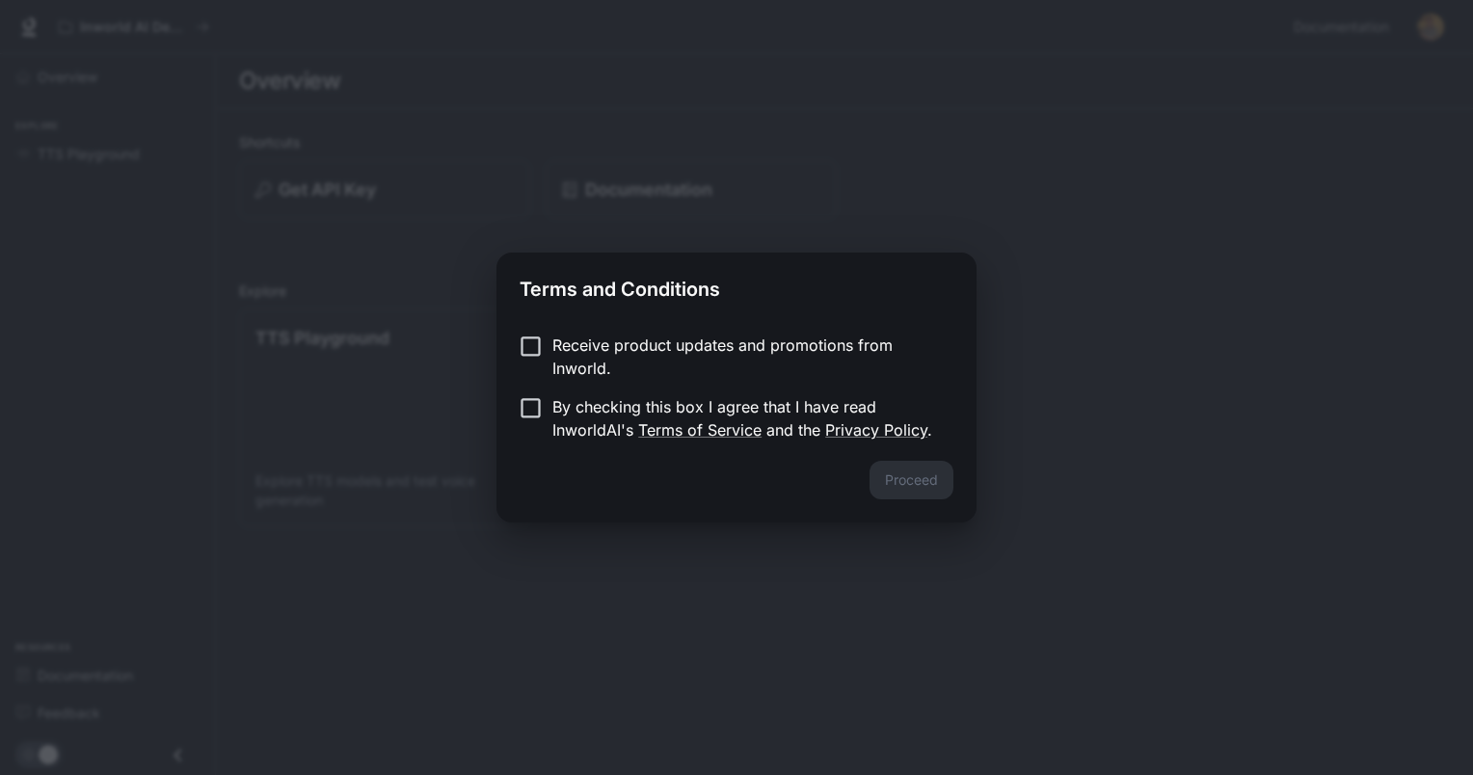
click at [598, 358] on p "Receive product updates and promotions from Inworld." at bounding box center [745, 357] width 386 height 46
drag, startPoint x: 602, startPoint y: 391, endPoint x: 612, endPoint y: 407, distance: 18.7
click at [603, 393] on form "Receive product updates and promotions from Inworld. By checking this box I agr…" at bounding box center [737, 388] width 434 height 108
click at [612, 407] on p "By checking this box I agree that I have read InworldAI's Terms of Service and …" at bounding box center [745, 418] width 386 height 46
click at [867, 473] on div "Proceed" at bounding box center [736, 492] width 480 height 62
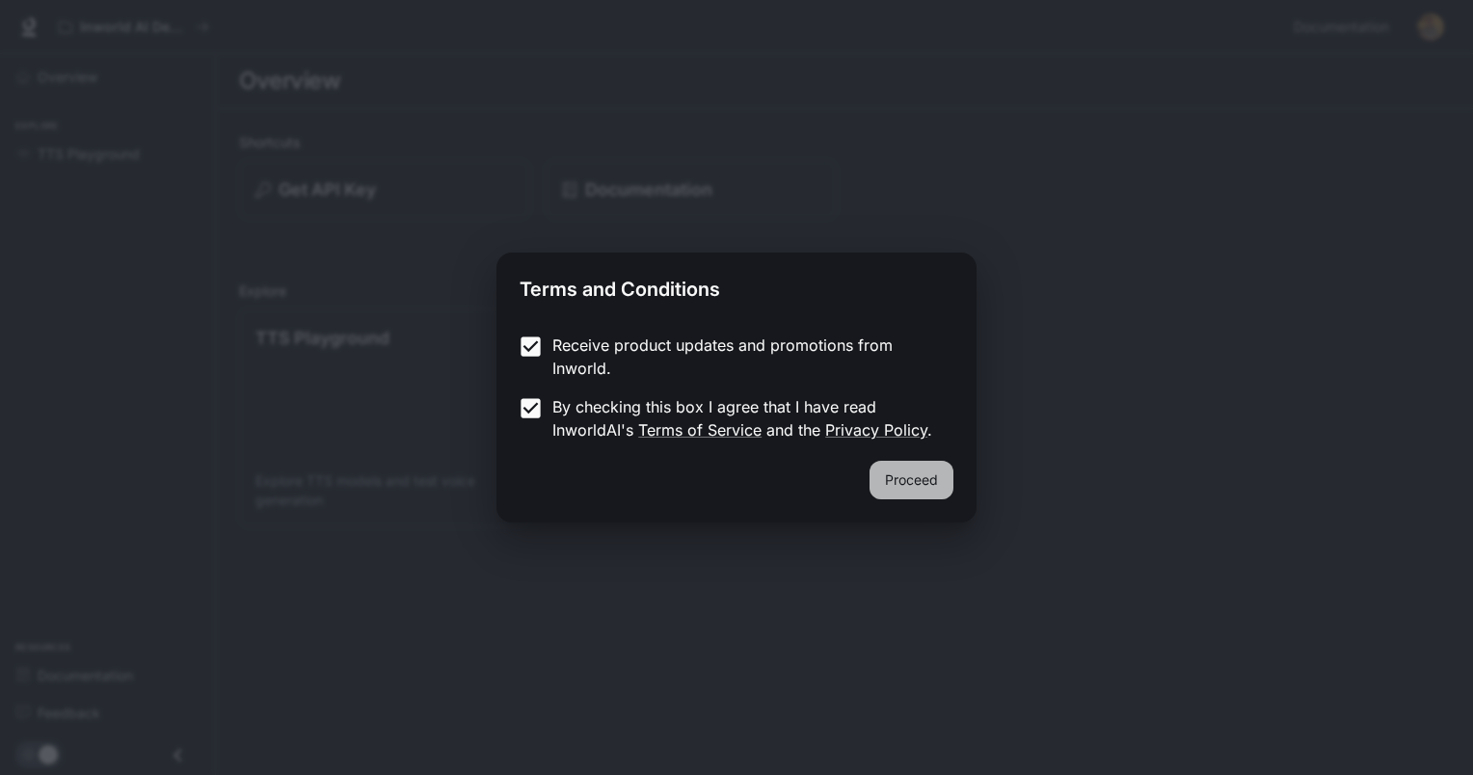
click at [914, 493] on button "Proceed" at bounding box center [912, 480] width 84 height 39
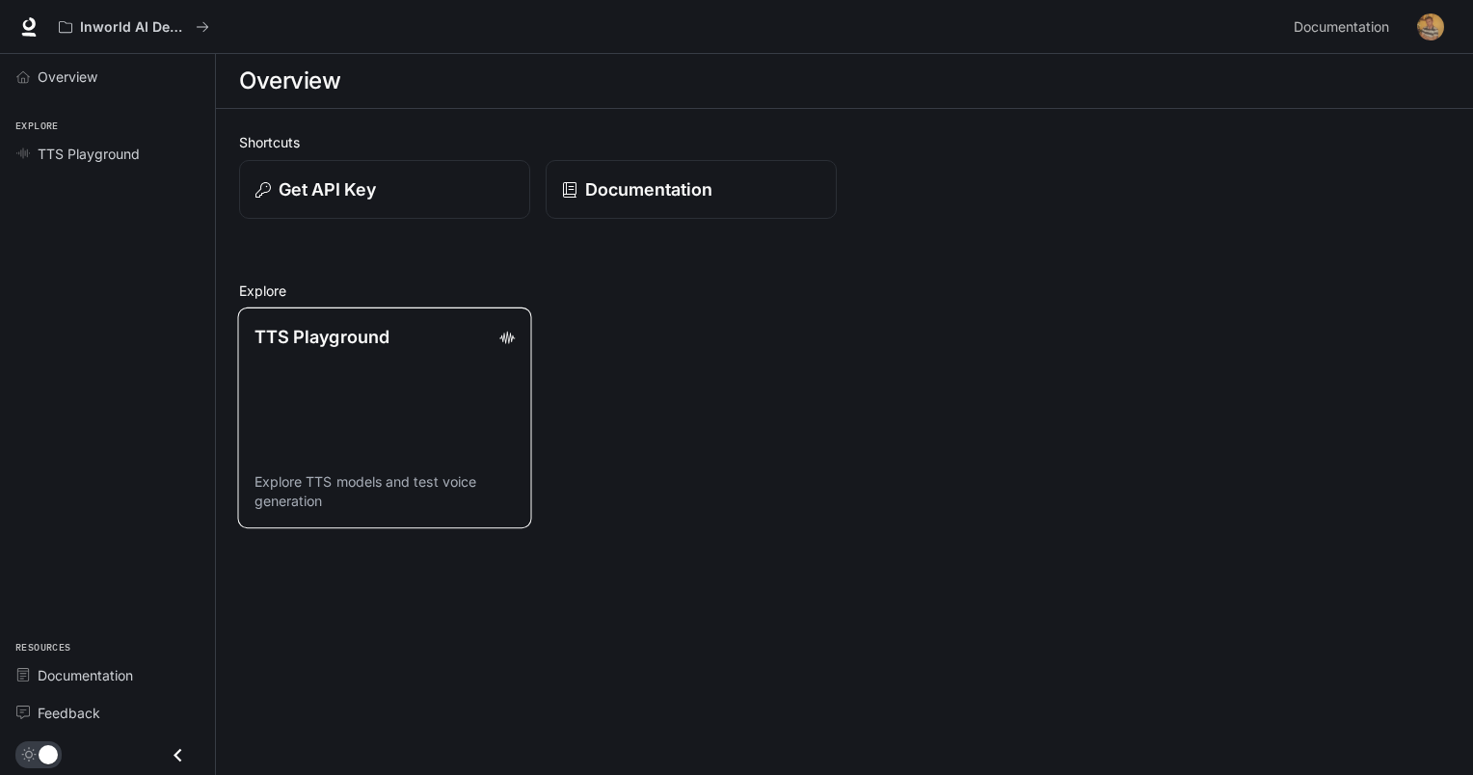
click at [428, 375] on link "TTS Playground Explore TTS models and test voice generation" at bounding box center [384, 418] width 294 height 221
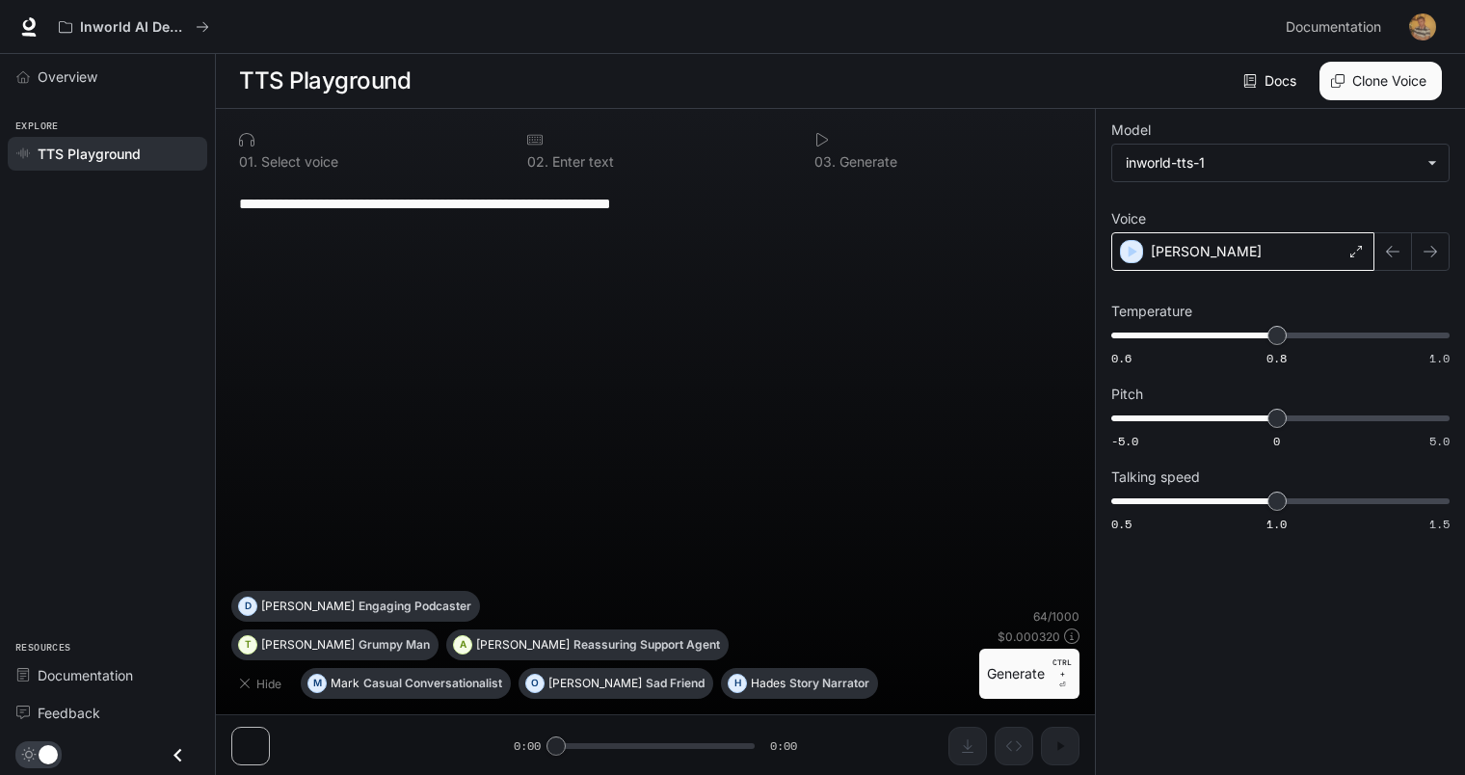
click at [1210, 255] on div "[PERSON_NAME]" at bounding box center [1243, 251] width 263 height 39
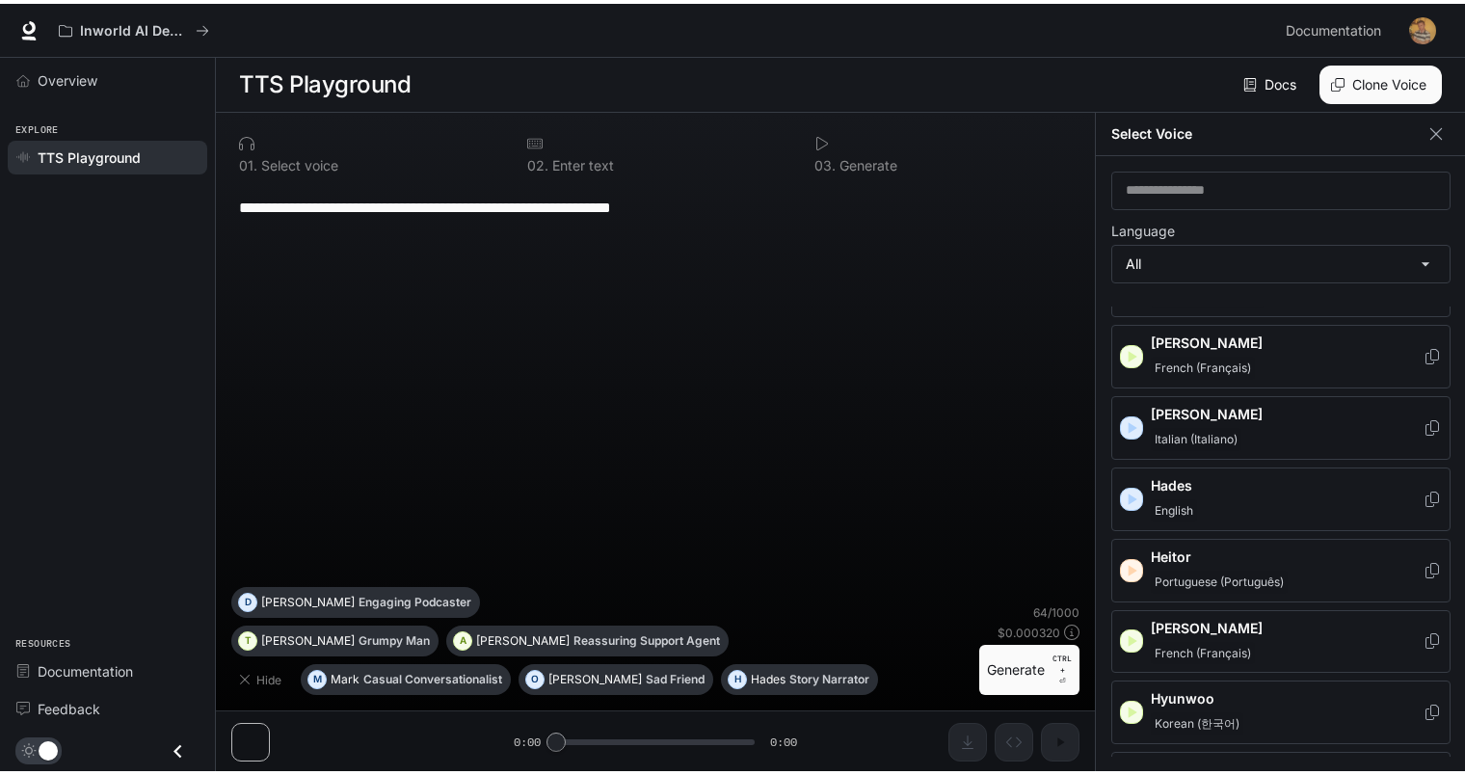
scroll to position [964, 0]
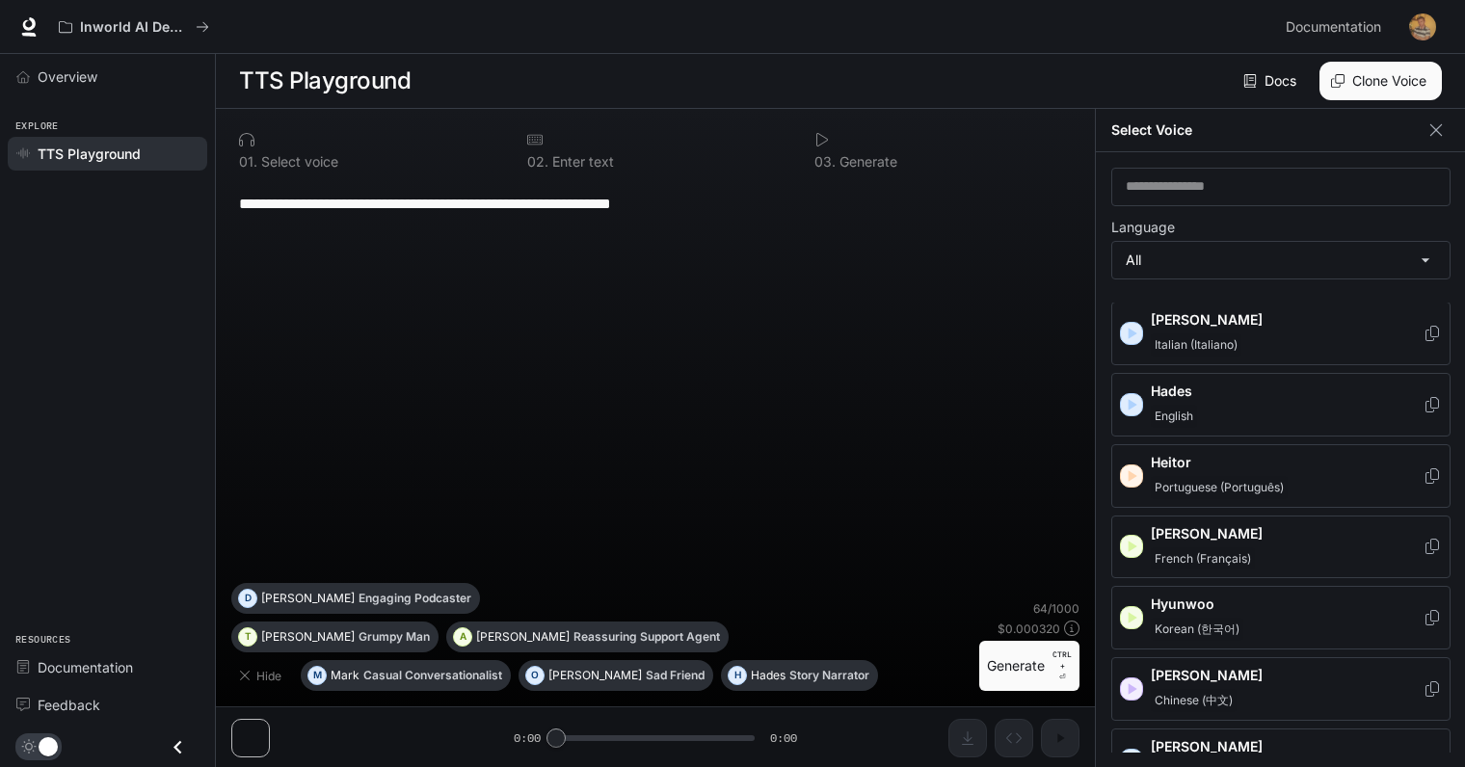
click at [888, 463] on div "**********" at bounding box center [655, 381] width 848 height 403
click at [124, 74] on div "Overview" at bounding box center [118, 77] width 161 height 20
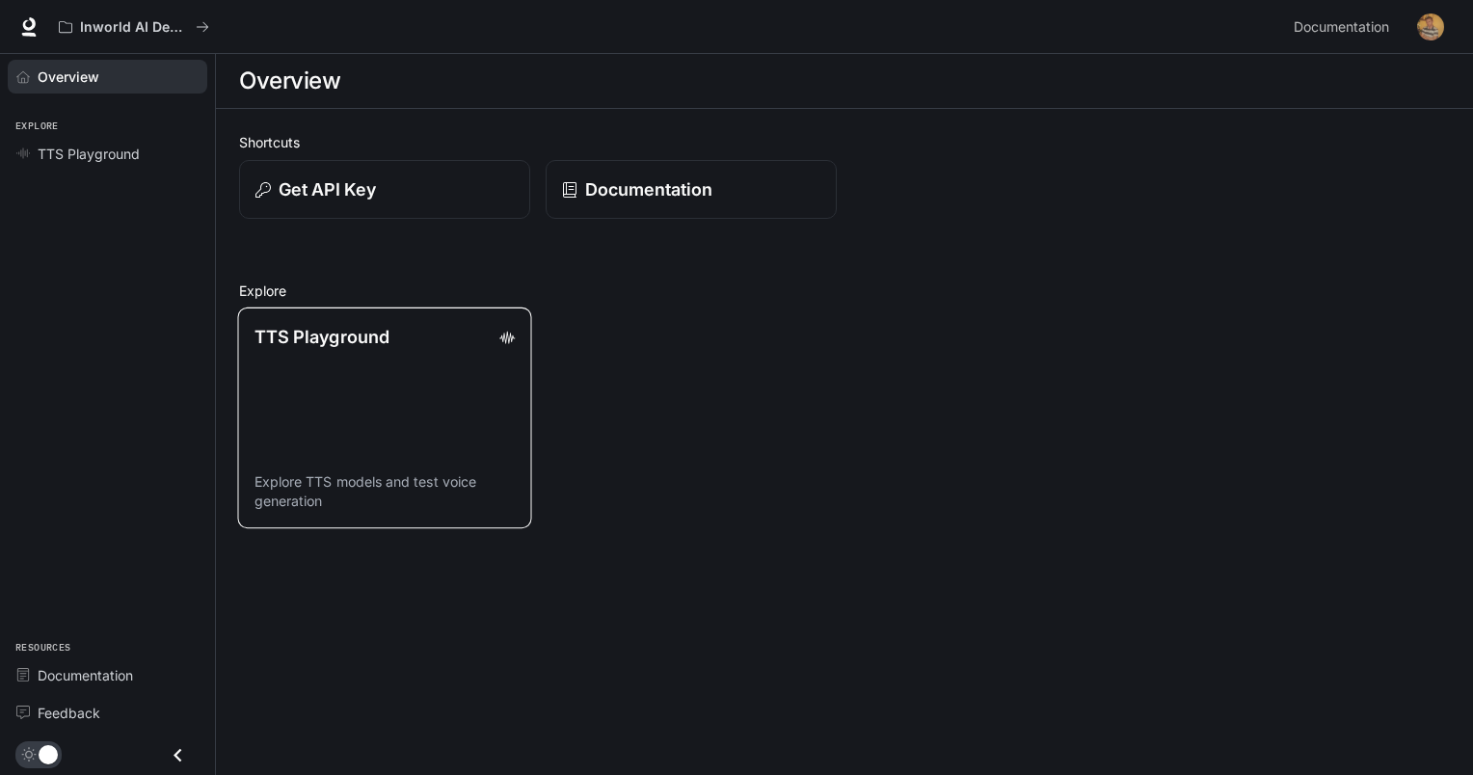
click at [389, 349] on link "TTS Playground Explore TTS models and test voice generation" at bounding box center [384, 418] width 294 height 221
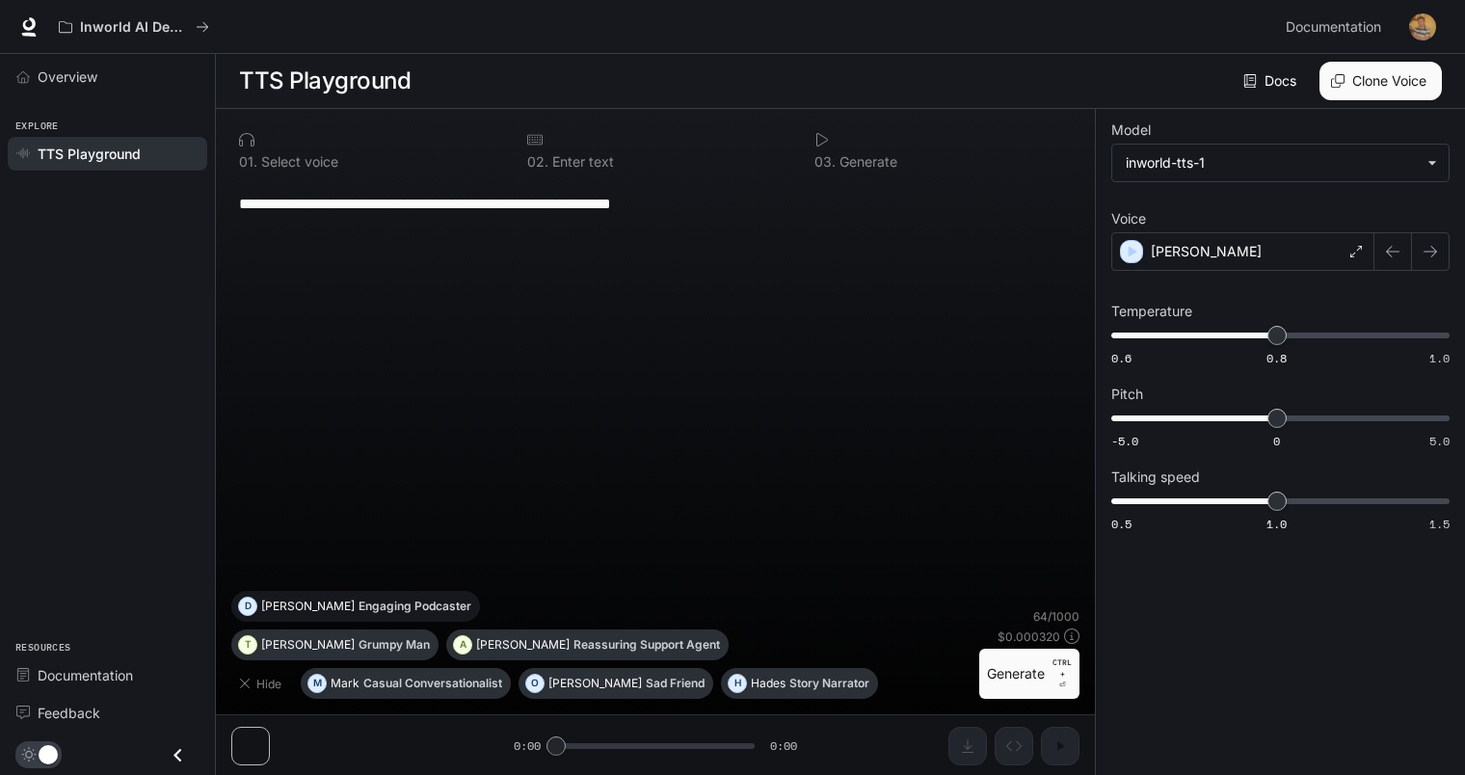
click at [480, 622] on button "D Dennis Engaging Podcaster" at bounding box center [355, 606] width 249 height 31
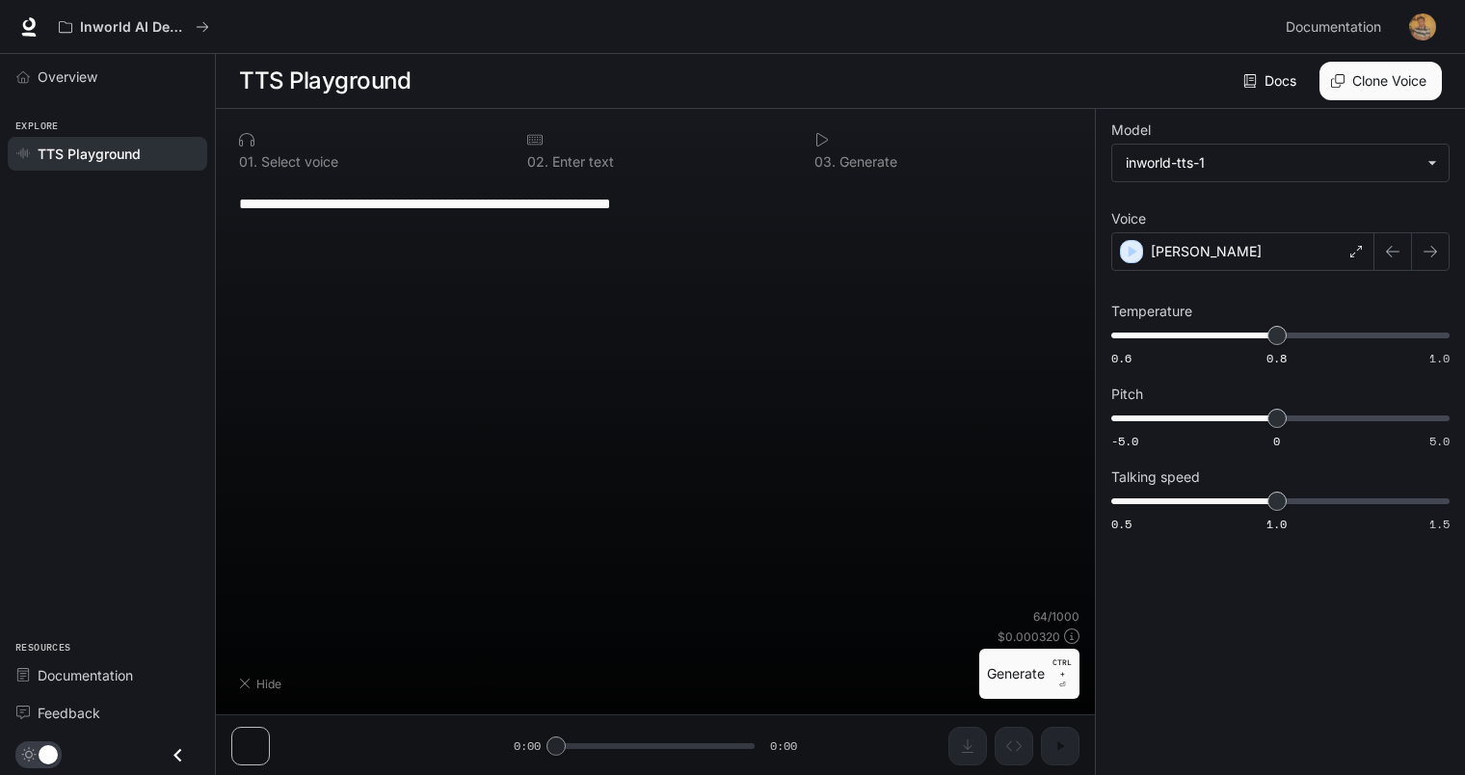
type textarea "**********"
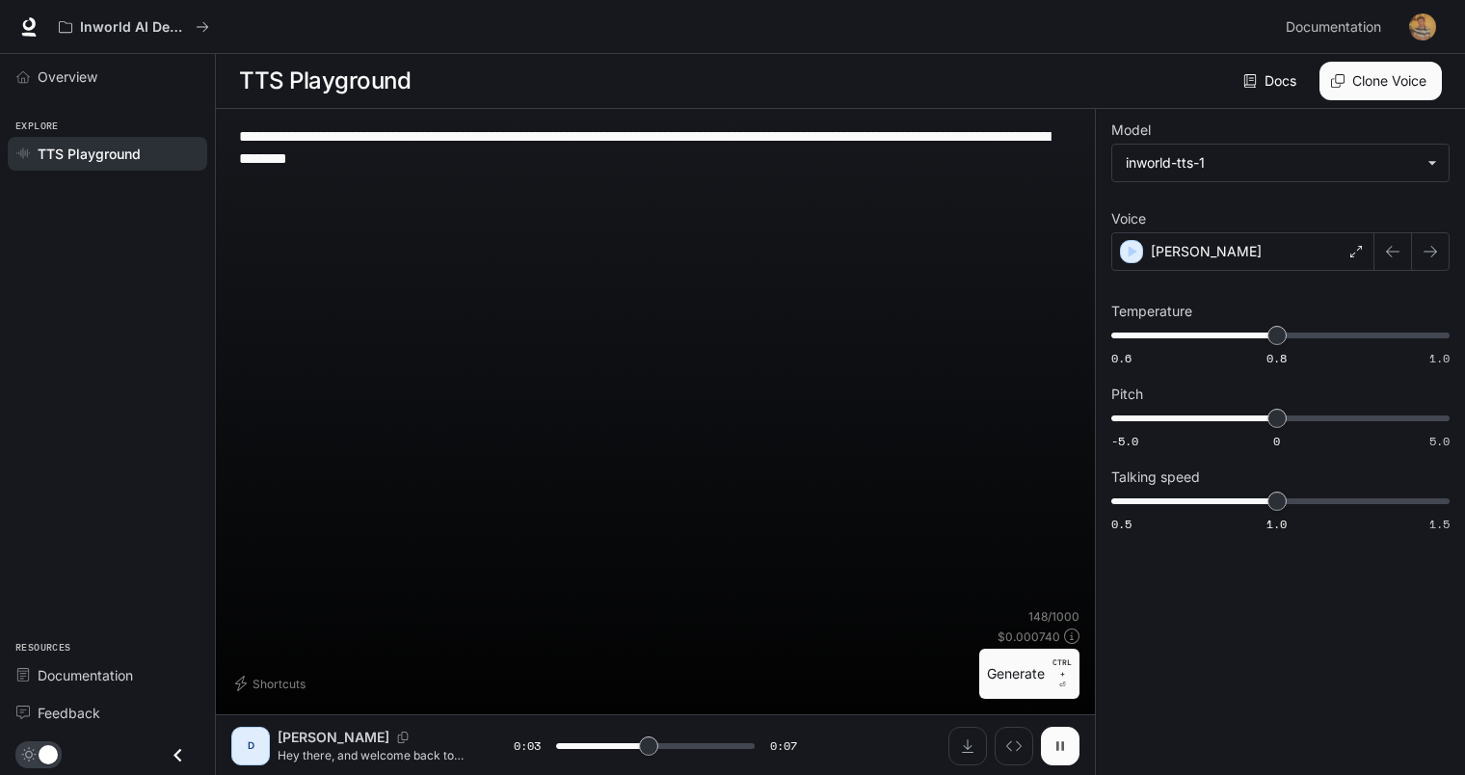
click at [1059, 746] on icon "button" at bounding box center [1061, 745] width 8 height 9
type input "***"
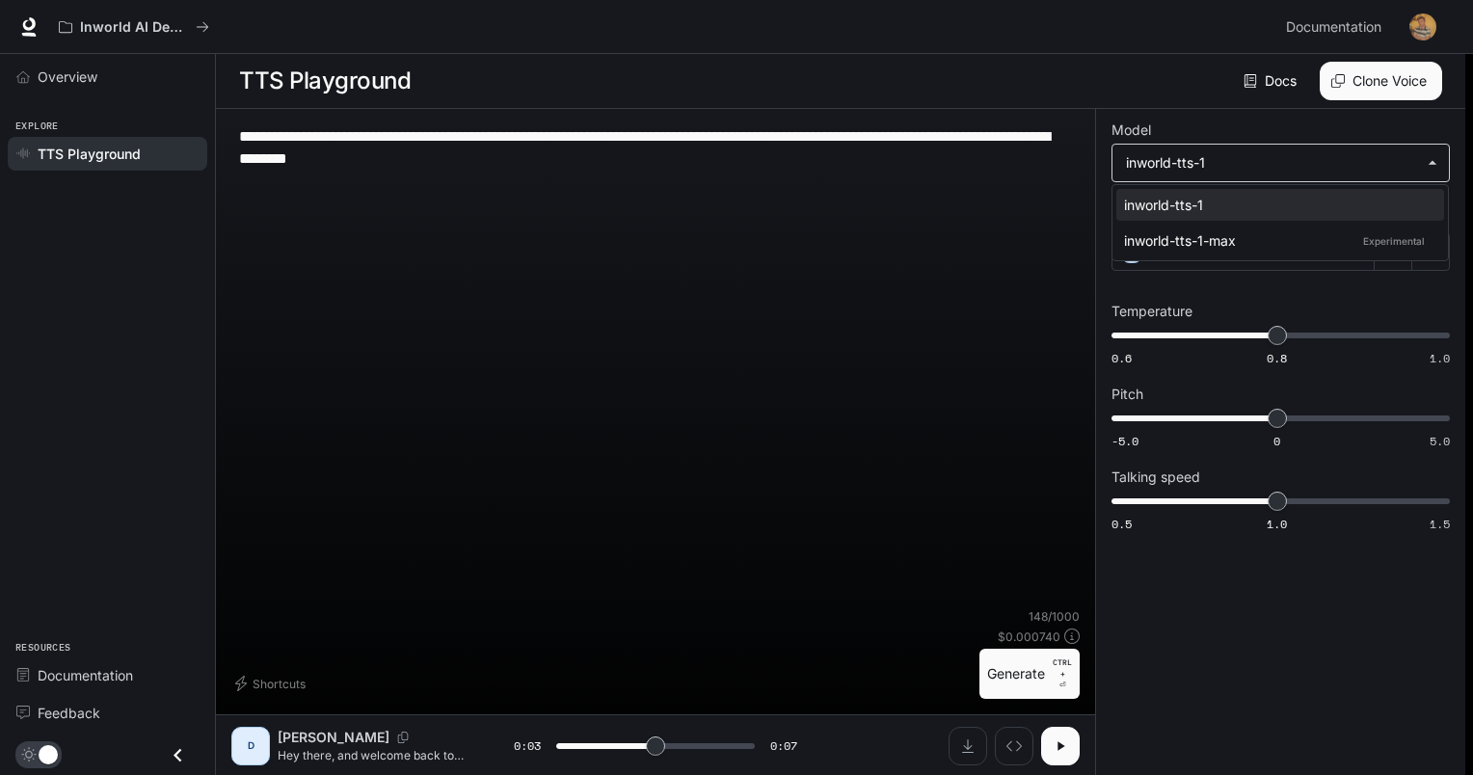
click at [1188, 170] on body "**********" at bounding box center [736, 388] width 1473 height 776
click at [1188, 170] on div at bounding box center [736, 387] width 1473 height 775
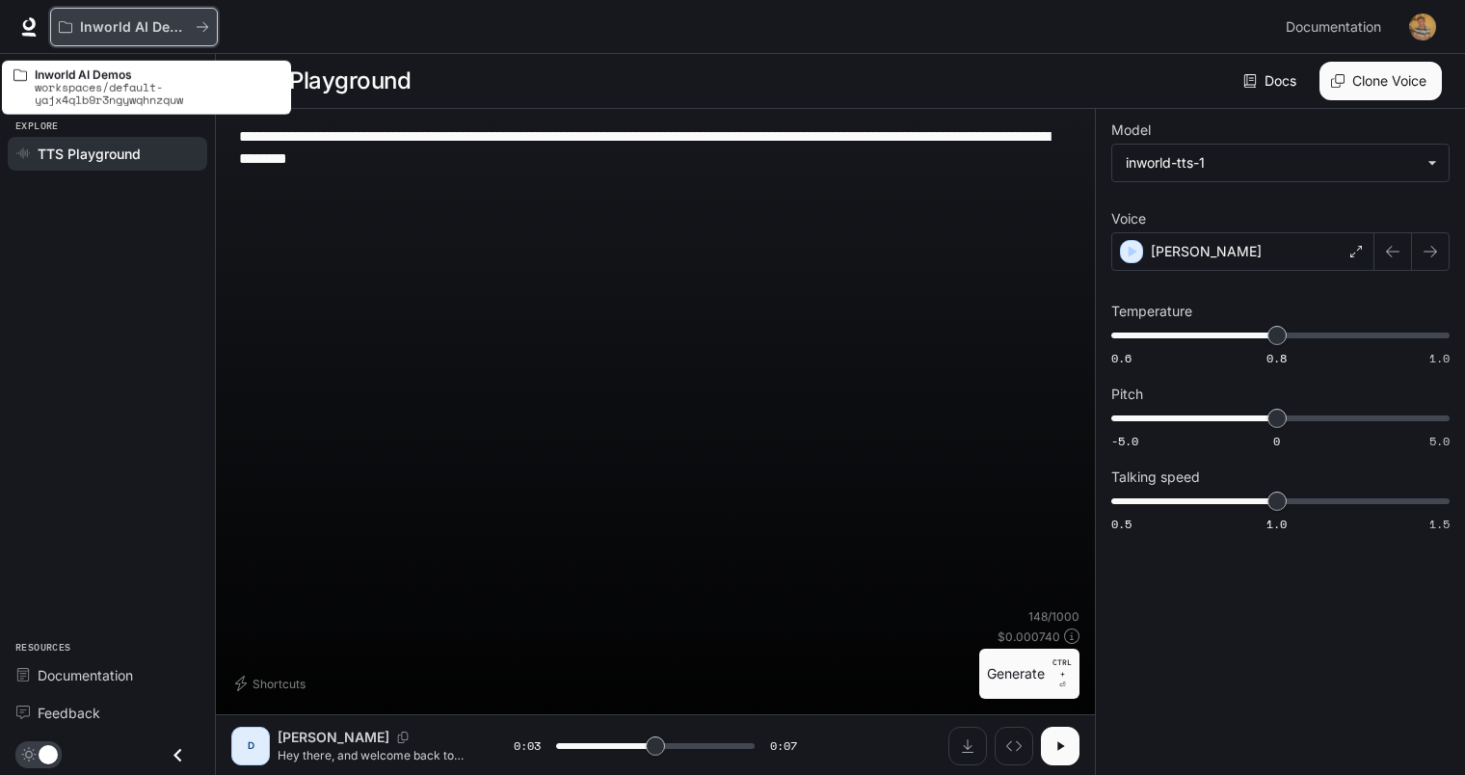
click at [145, 19] on p "Inworld AI Demos" at bounding box center [134, 27] width 108 height 16
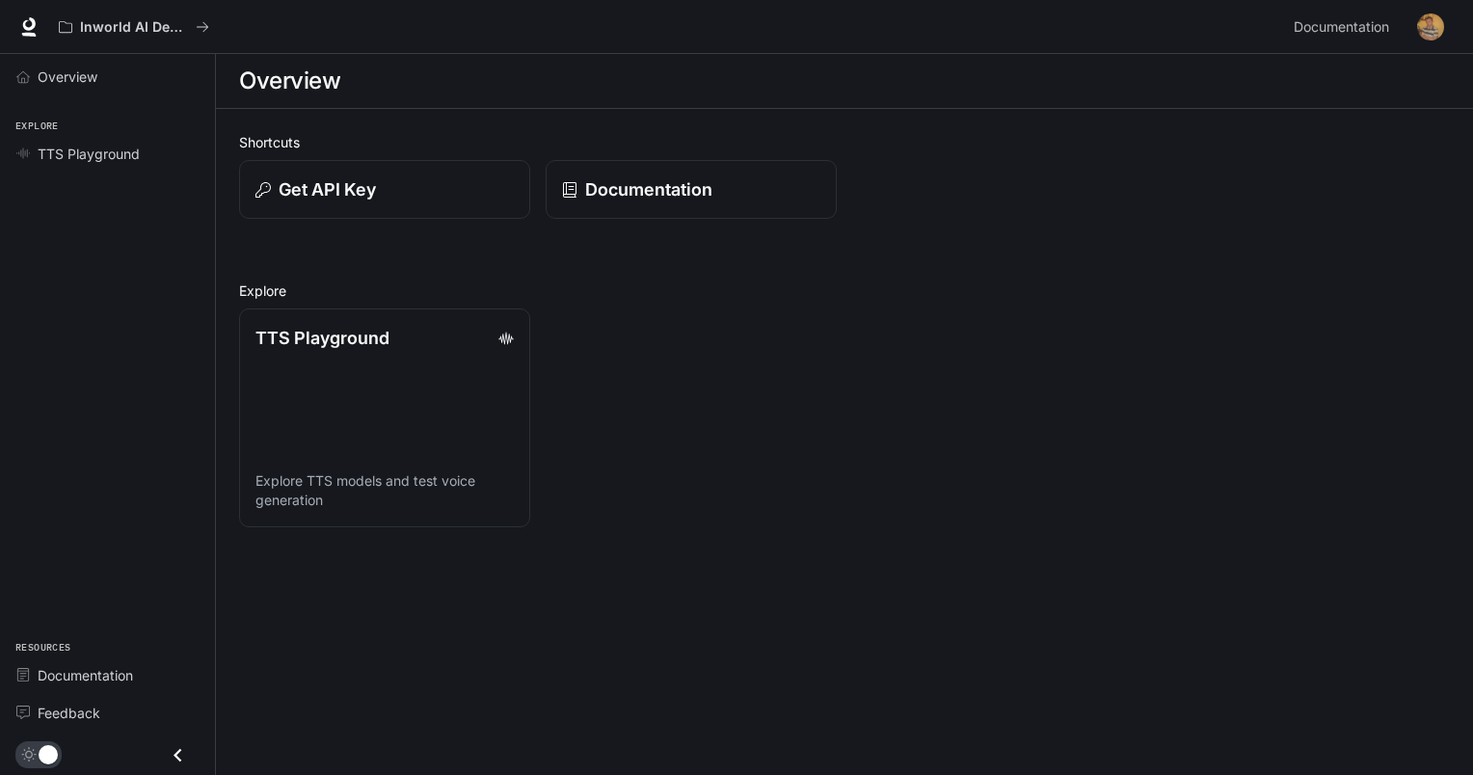
click at [449, 88] on div "Overview" at bounding box center [844, 81] width 1211 height 39
click at [314, 90] on h1 "Overview" at bounding box center [289, 81] width 101 height 39
click at [586, 183] on p "Documentation" at bounding box center [648, 189] width 128 height 26
click at [92, 152] on span "TTS Playground" at bounding box center [89, 154] width 102 height 20
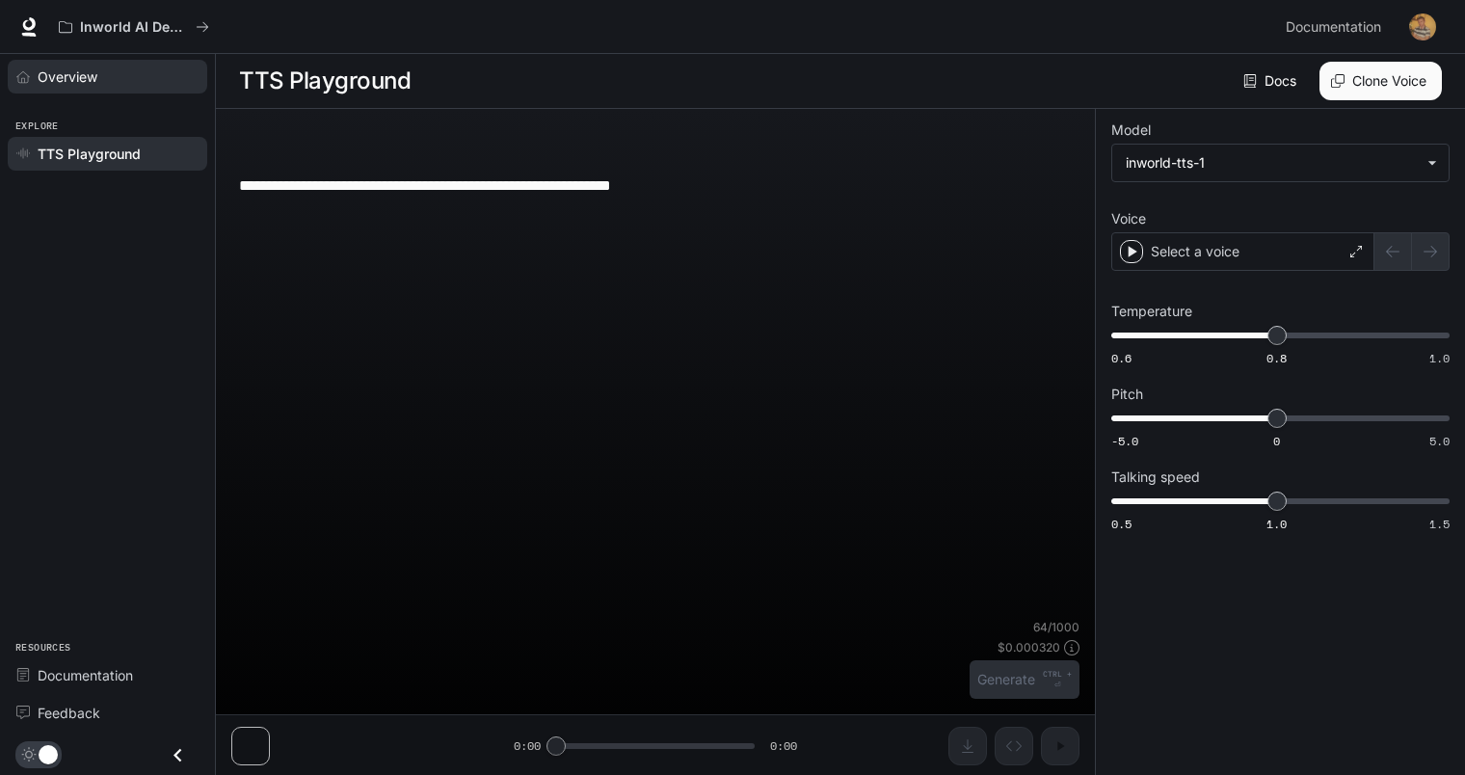
type textarea "**********"
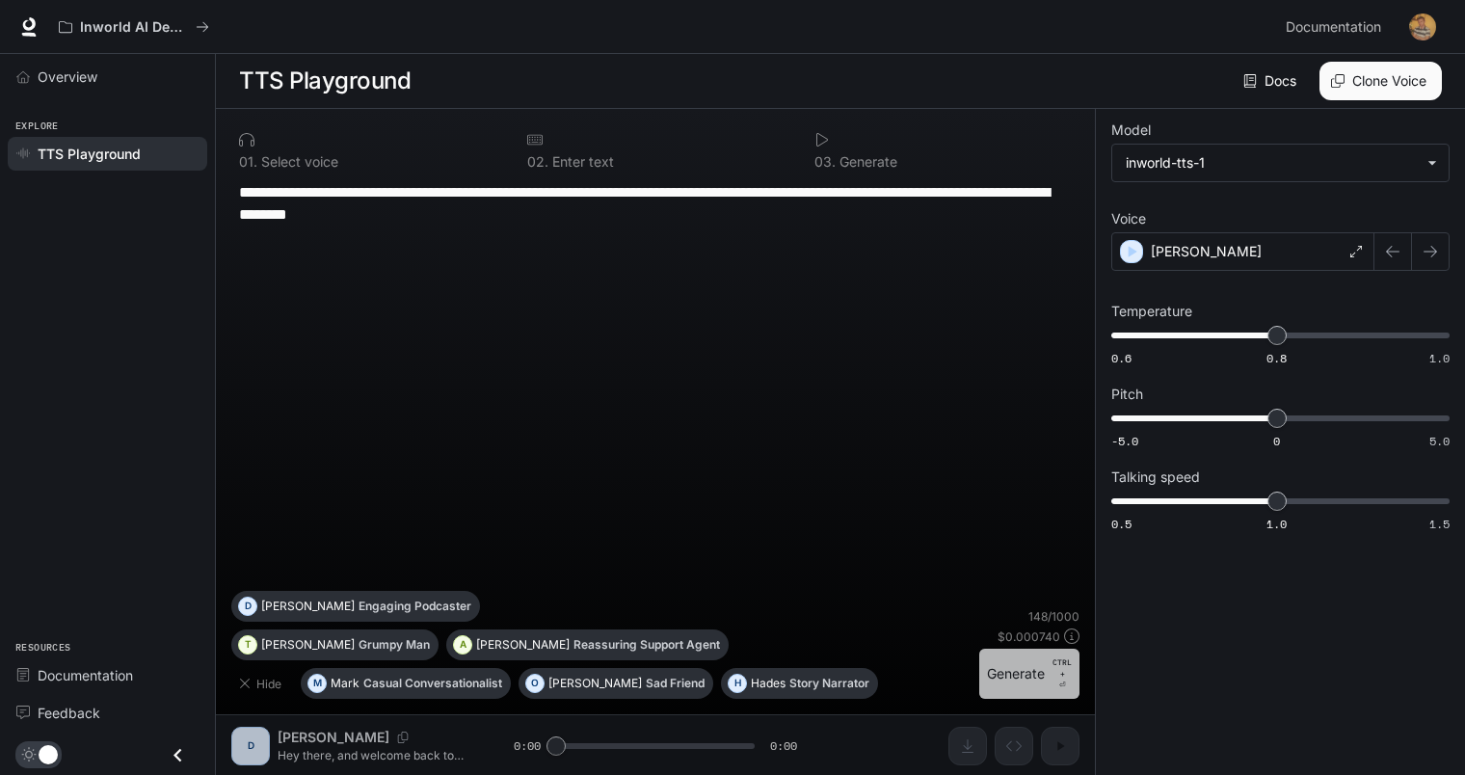
click at [1020, 673] on button "Generate CTRL + ⏎" at bounding box center [1029, 674] width 100 height 50
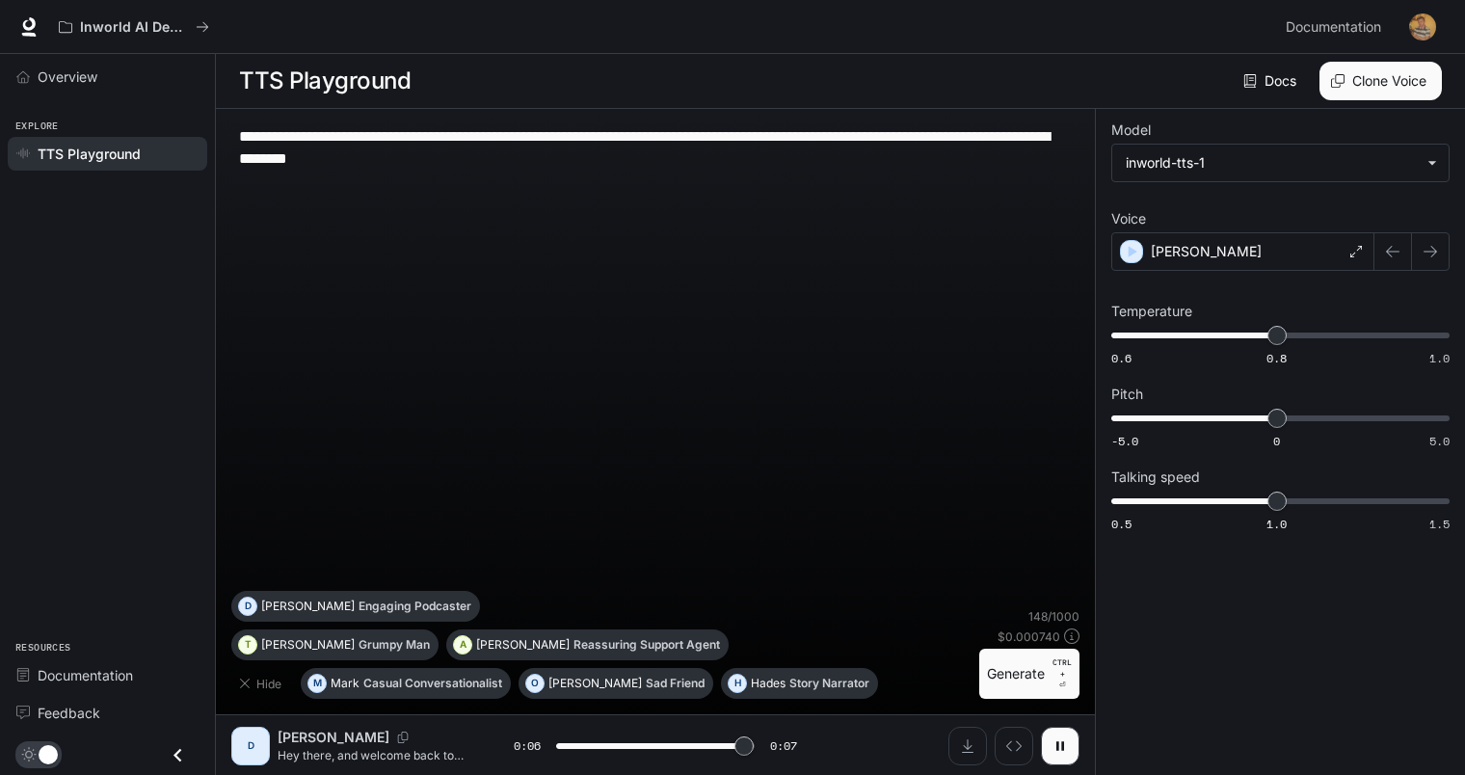
type input "*"
click at [1261, 252] on div "[PERSON_NAME]" at bounding box center [1243, 251] width 263 height 39
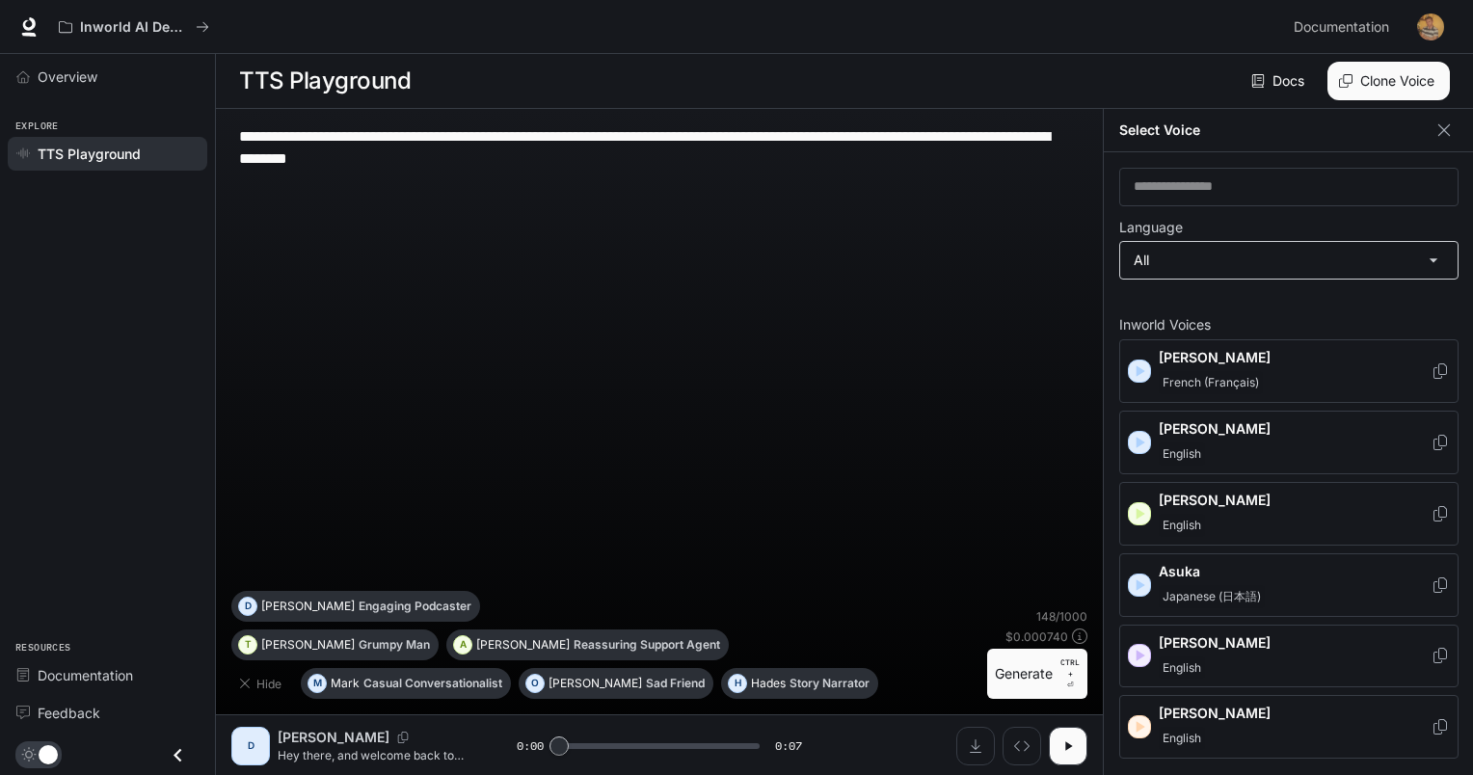
click at [1242, 257] on body "**********" at bounding box center [736, 388] width 1473 height 776
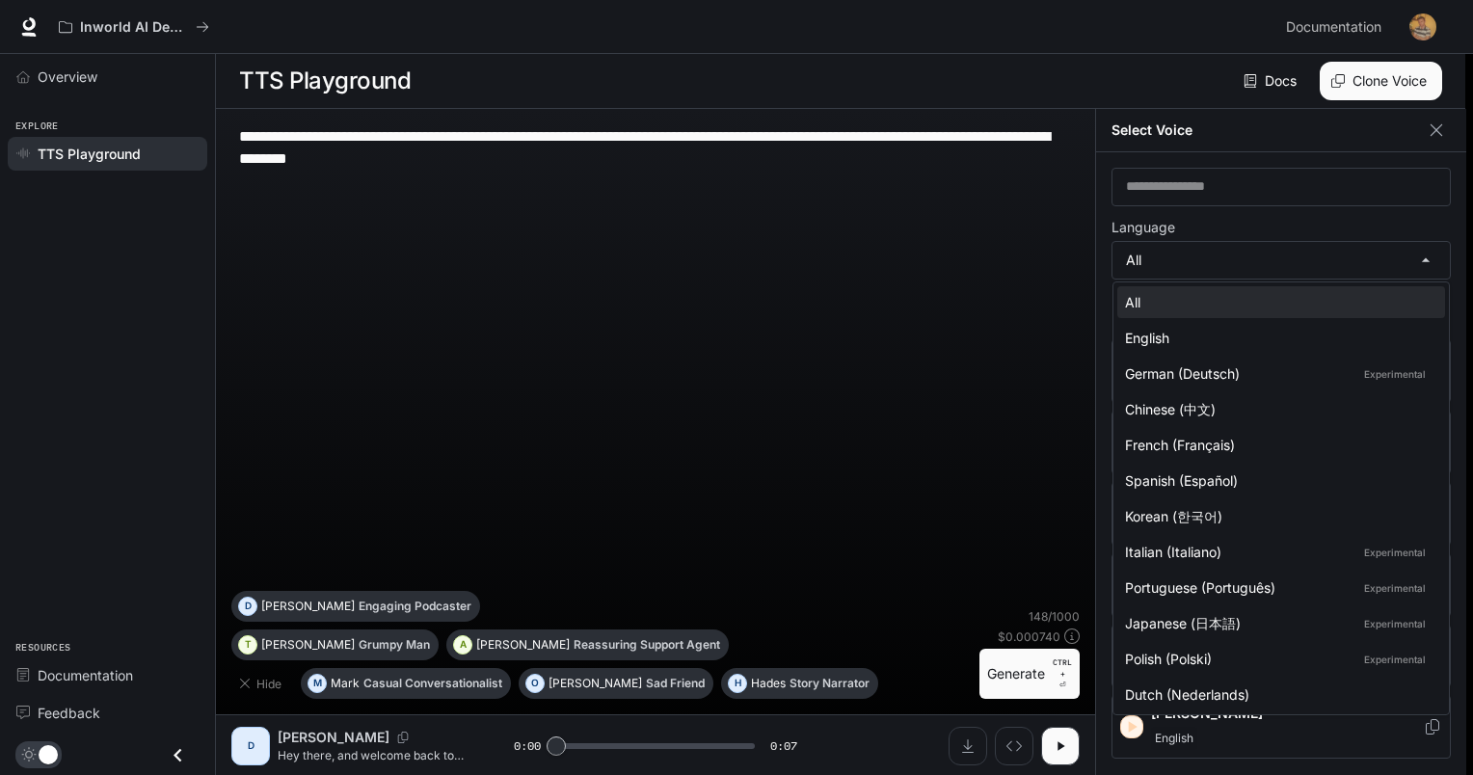
drag, startPoint x: 1260, startPoint y: 635, endPoint x: 1253, endPoint y: 753, distance: 117.8
click at [1253, 753] on div "All English German (Deutsch) Experimental Chinese (中文) French (Français) Spanis…" at bounding box center [736, 387] width 1473 height 775
click at [1246, 189] on div at bounding box center [736, 387] width 1473 height 775
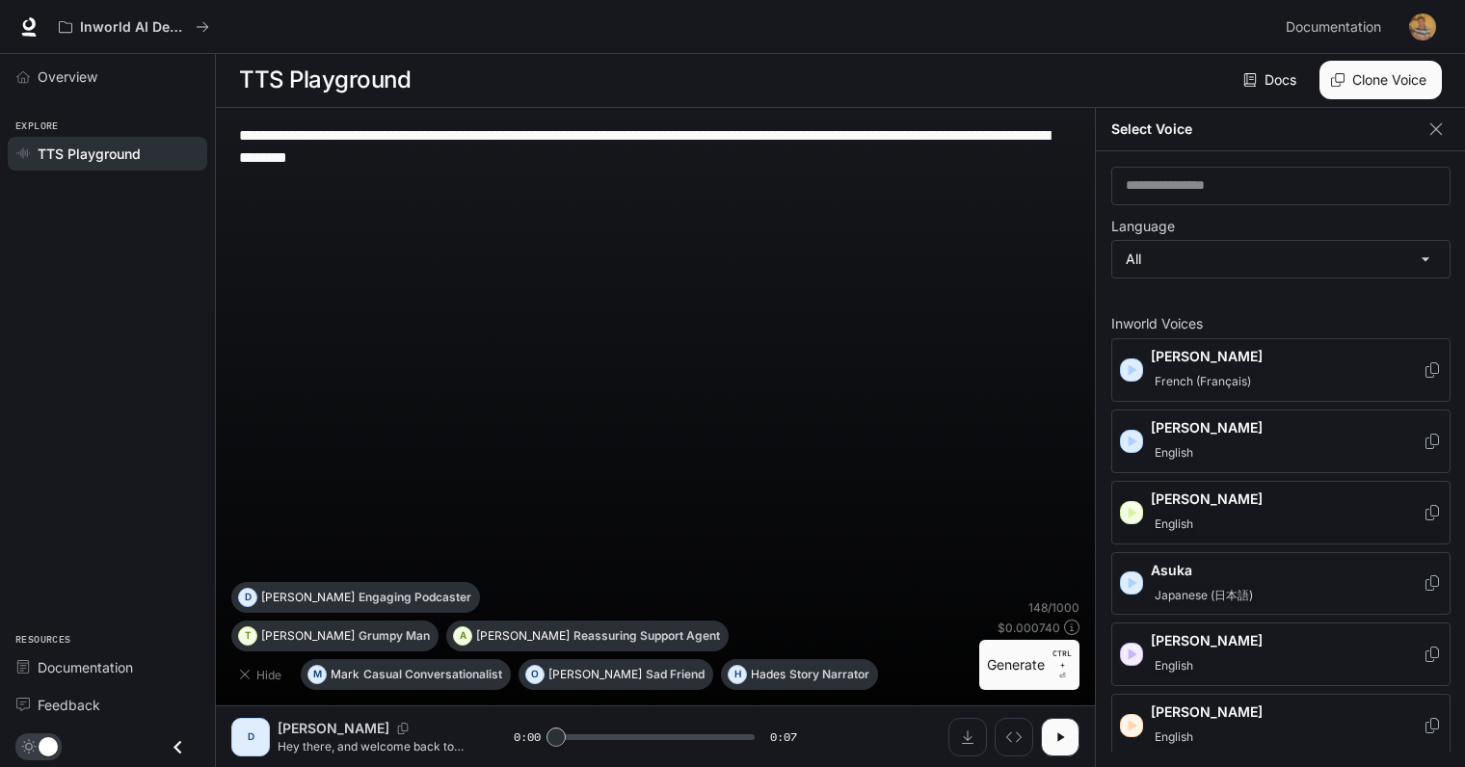
click at [1175, 497] on p "[PERSON_NAME]" at bounding box center [1287, 499] width 272 height 19
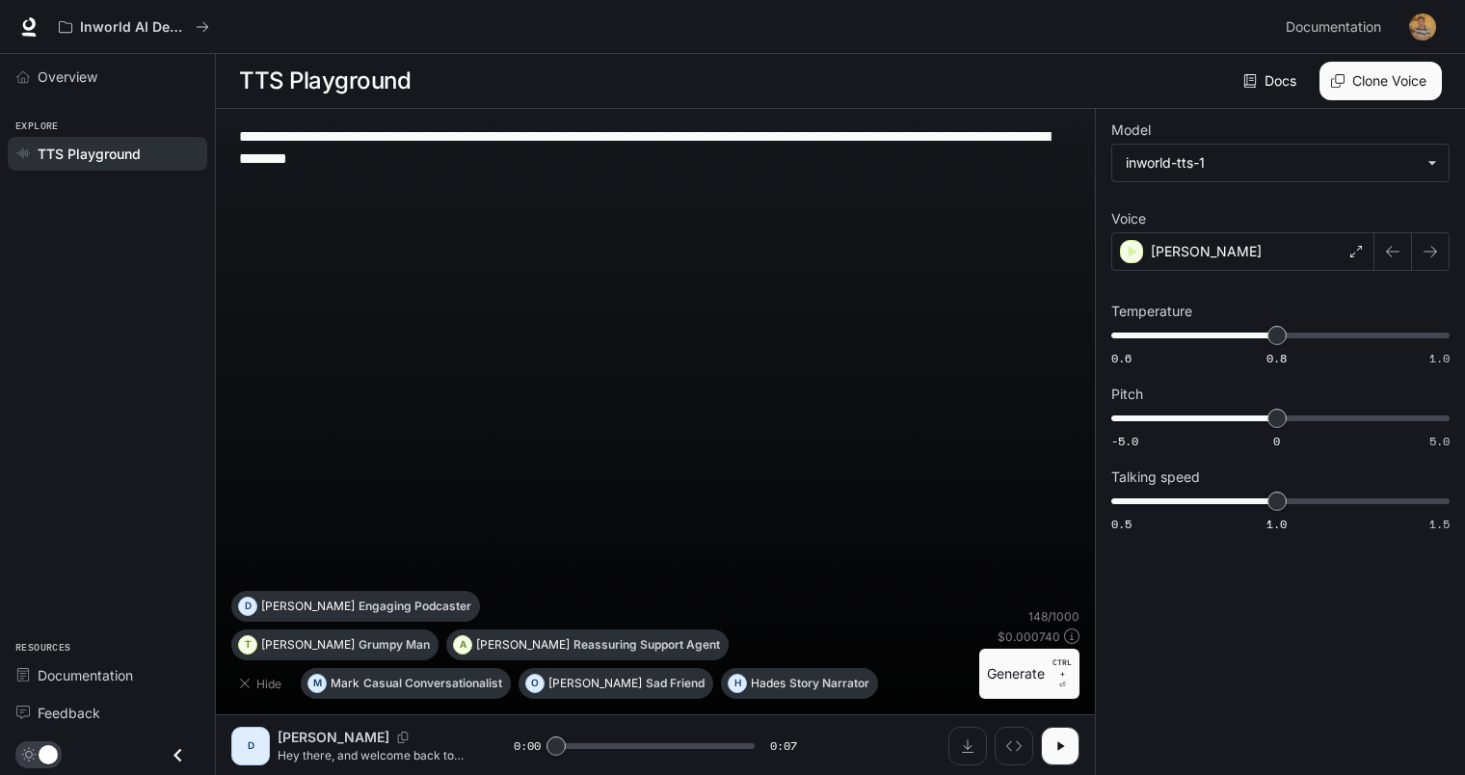
click at [1041, 661] on button "Generate CTRL + ⏎" at bounding box center [1029, 674] width 100 height 50
click at [1431, 249] on icon "button" at bounding box center [1430, 251] width 15 height 15
click at [1433, 260] on button "button" at bounding box center [1430, 251] width 39 height 39
click at [1064, 752] on icon "button" at bounding box center [1060, 745] width 15 height 15
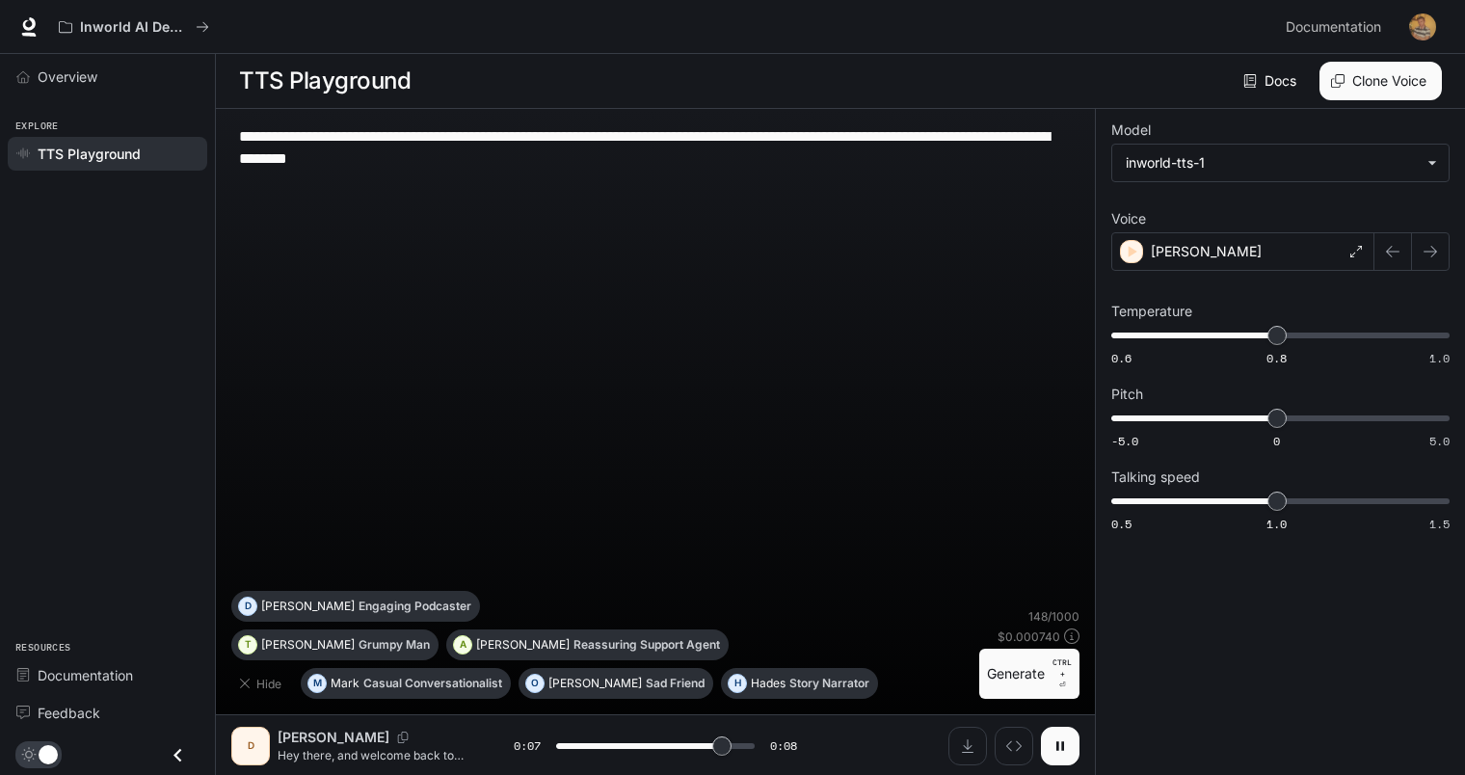
type input "***"
